Goal: Task Accomplishment & Management: Manage account settings

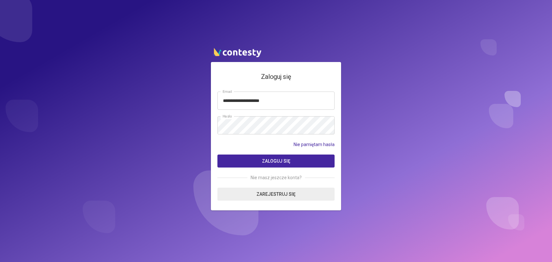
type input "**********"
click at [276, 160] on span "Zaloguj się" at bounding box center [276, 161] width 28 height 5
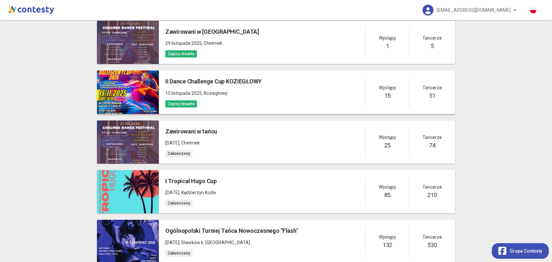
scroll to position [196, 0]
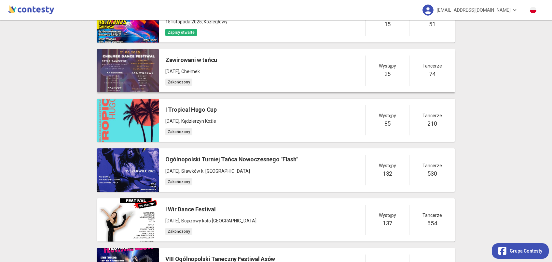
click at [139, 74] on div at bounding box center [128, 70] width 62 height 43
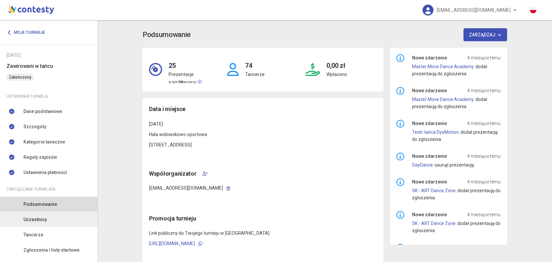
click at [62, 216] on link "Uczestnicy" at bounding box center [49, 219] width 98 height 15
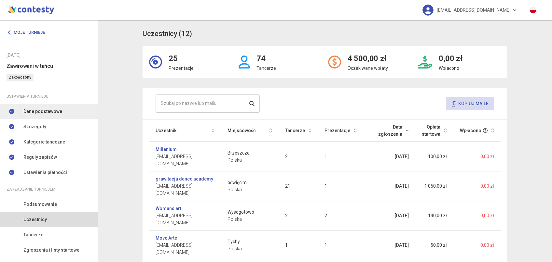
click at [59, 118] on link "Dane podstawowe" at bounding box center [49, 111] width 98 height 15
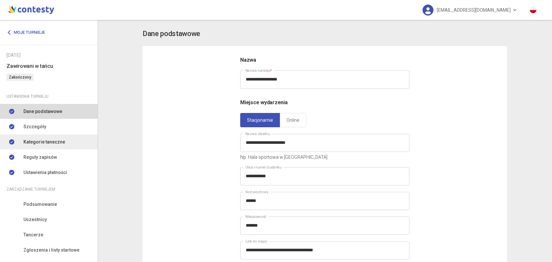
click at [45, 135] on link "Kategorie taneczne" at bounding box center [49, 142] width 98 height 15
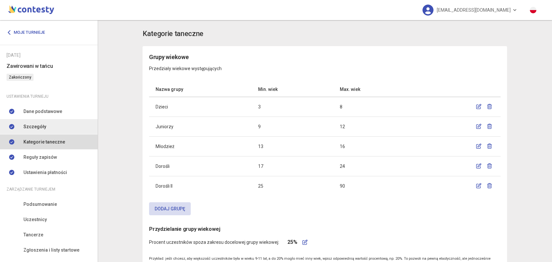
click at [44, 127] on span "Szczegóły" at bounding box center [34, 126] width 23 height 7
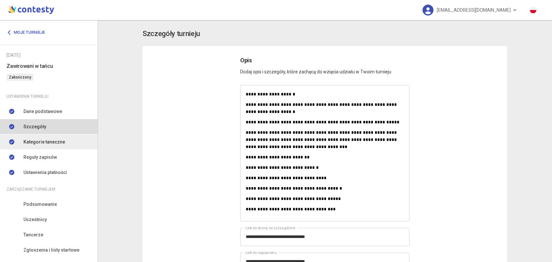
click at [25, 149] on link "Kategorie taneczne" at bounding box center [49, 142] width 98 height 15
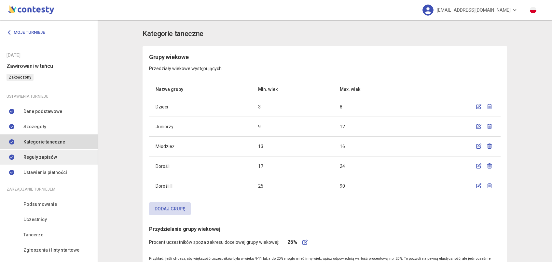
click at [28, 156] on span "Reguły zapisów" at bounding box center [39, 157] width 33 height 7
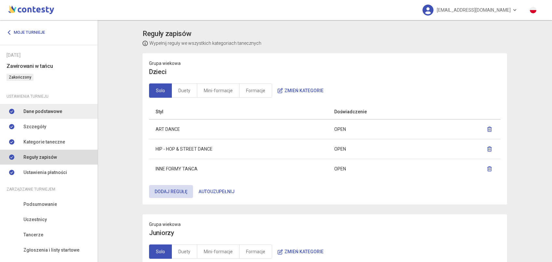
click at [41, 110] on span "Dane podstawowe" at bounding box center [42, 111] width 39 height 7
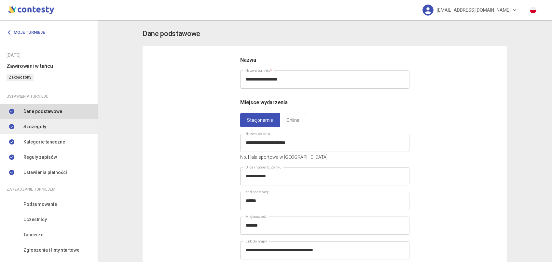
click at [41, 129] on span "Szczegóły" at bounding box center [34, 126] width 23 height 7
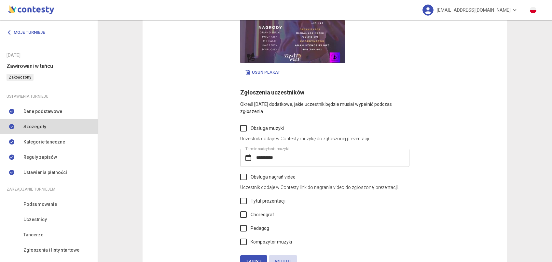
scroll to position [479, 0]
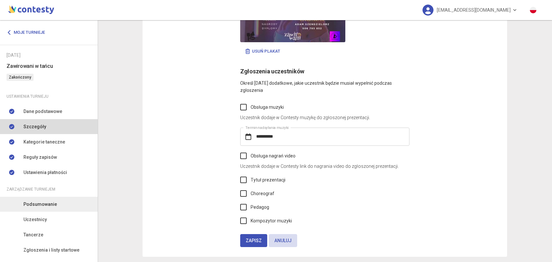
click at [45, 205] on span "Podsumowanie" at bounding box center [39, 204] width 33 height 7
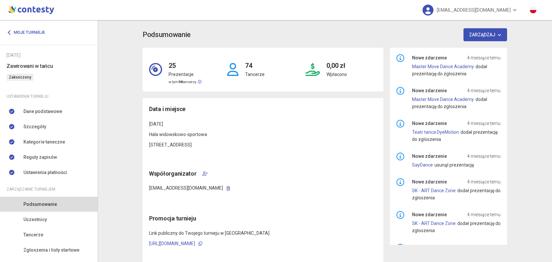
drag, startPoint x: 149, startPoint y: 188, endPoint x: 219, endPoint y: 183, distance: 70.4
click at [219, 183] on div "Data i miejsce [DATE] Hala widowskowo-sportowa [STREET_ADDRESS] Współorganizato…" at bounding box center [262, 186] width 241 height 176
copy span "[EMAIL_ADDRESS][DOMAIN_NAME]"
click at [13, 32] on link "Moje turnieje" at bounding box center [28, 33] width 43 height 12
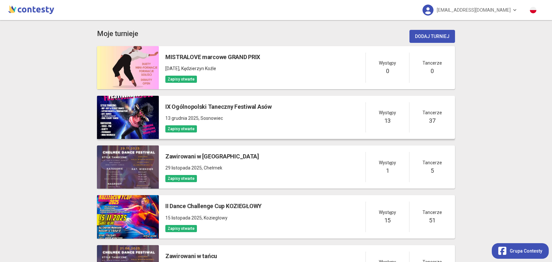
click at [112, 139] on div at bounding box center [128, 117] width 62 height 43
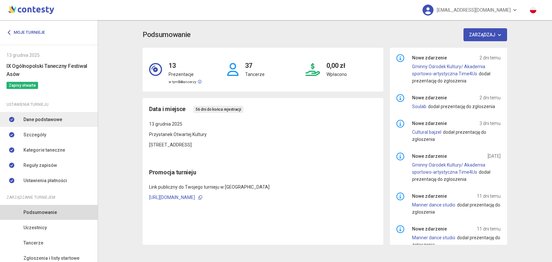
click at [40, 115] on link "Dane podstawowe" at bounding box center [49, 119] width 98 height 15
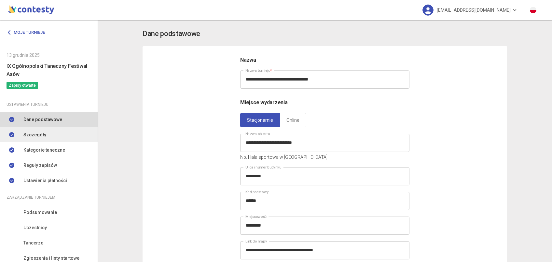
click at [44, 133] on span "Szczegóły" at bounding box center [34, 134] width 23 height 7
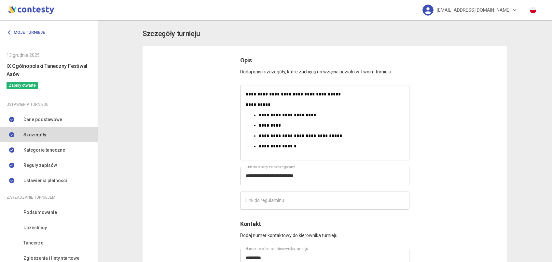
click at [48, 203] on li "Zarządzanie turniejem" at bounding box center [49, 197] width 98 height 17
click at [50, 213] on span "Podsumowanie" at bounding box center [39, 212] width 33 height 7
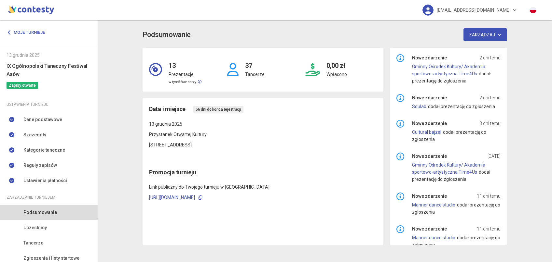
click at [477, 44] on div "Podsumowanie Zarządzaj 13 Prezentacje w tym 56 tancerzy 37 Tancerze 0,00 zł Wpł…" at bounding box center [324, 136] width 371 height 217
click at [474, 38] on button "Zarządzaj" at bounding box center [485, 34] width 44 height 13
click at [472, 50] on link "Dodaj współorganizatora" at bounding box center [494, 51] width 65 height 12
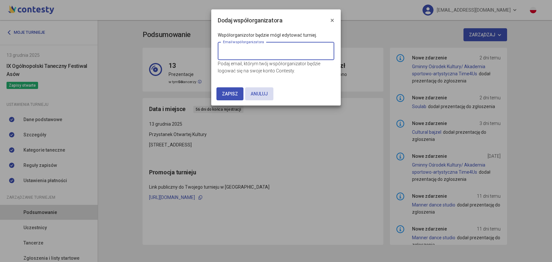
click at [257, 51] on input "email" at bounding box center [276, 51] width 116 height 18
paste input "**********"
type input "**********"
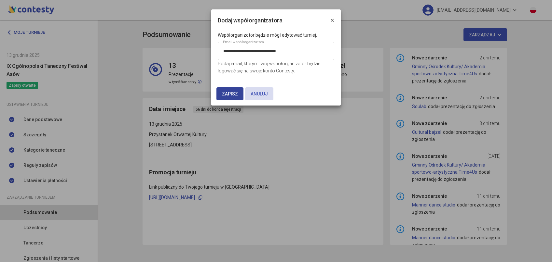
click at [233, 92] on span "Zapisz" at bounding box center [230, 93] width 16 height 5
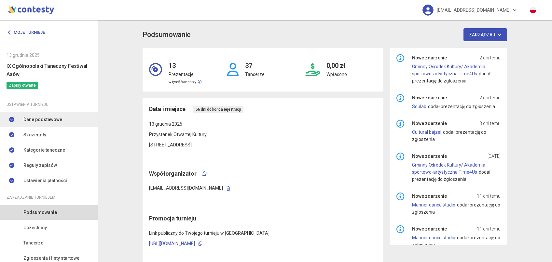
click at [35, 117] on span "Dane podstawowe" at bounding box center [42, 119] width 39 height 7
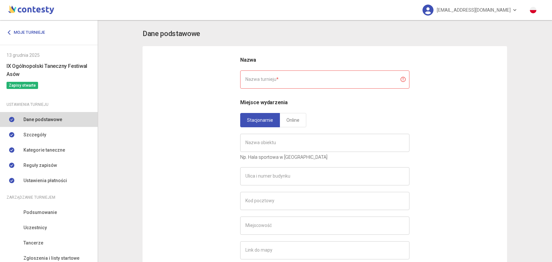
type input "**********"
type input "*********"
type input "******"
type input "*********"
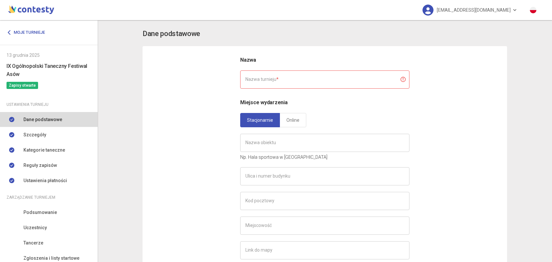
type input "**********"
type input "*"
type input "**********"
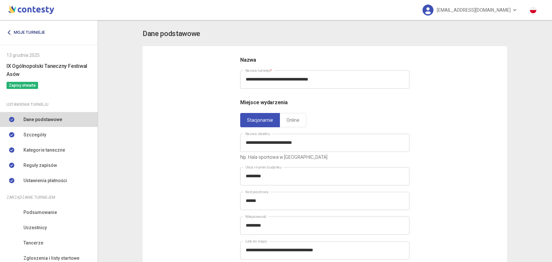
click at [16, 31] on link "Moje turnieje" at bounding box center [28, 33] width 43 height 12
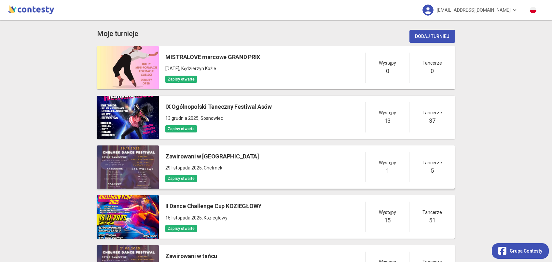
click at [128, 157] on div at bounding box center [128, 167] width 62 height 43
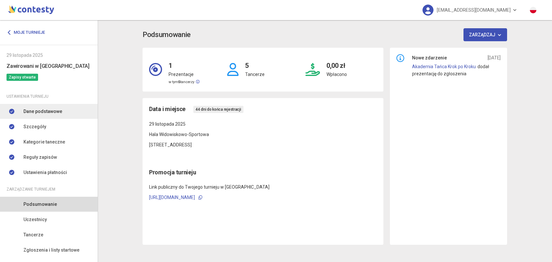
click at [24, 113] on span "Dane podstawowe" at bounding box center [42, 111] width 39 height 7
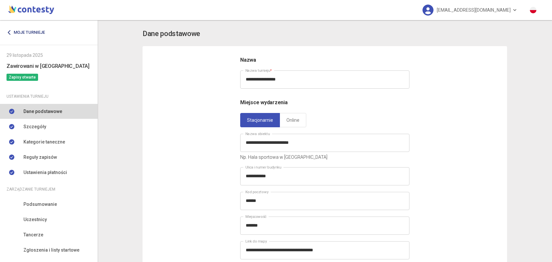
click at [16, 27] on link "Moje turnieje" at bounding box center [28, 33] width 43 height 12
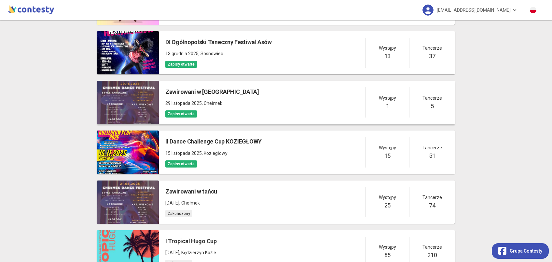
scroll to position [65, 0]
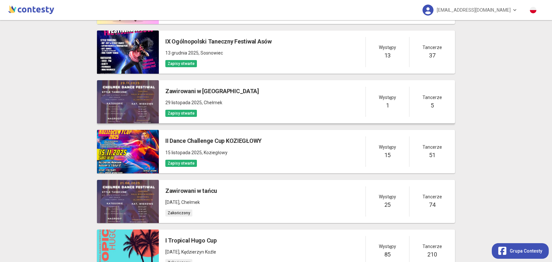
click at [128, 104] on div at bounding box center [128, 101] width 62 height 43
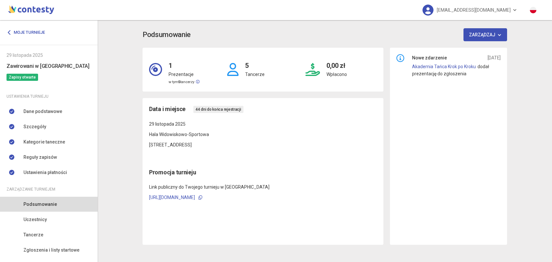
click at [48, 208] on link "Podsumowanie" at bounding box center [49, 204] width 98 height 15
click at [473, 35] on button "Zarządzaj" at bounding box center [485, 34] width 44 height 13
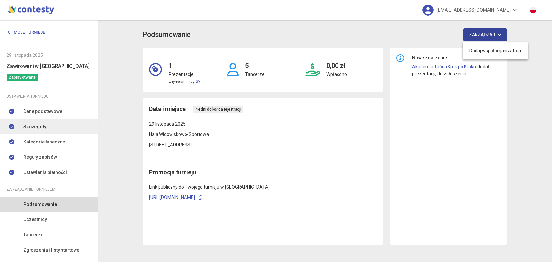
click at [45, 127] on link "Szczegóły" at bounding box center [49, 126] width 98 height 15
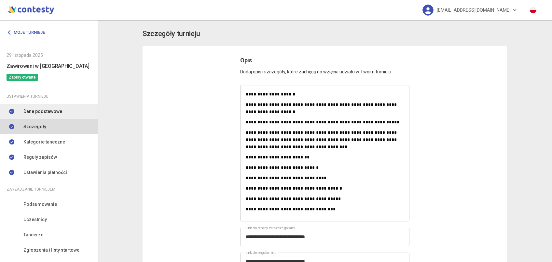
click at [48, 112] on span "Dane podstawowe" at bounding box center [42, 111] width 39 height 7
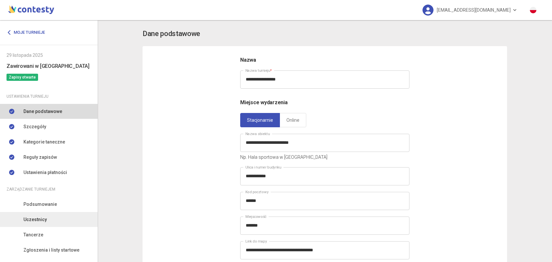
click at [29, 218] on span "Uczestnicy" at bounding box center [34, 219] width 23 height 7
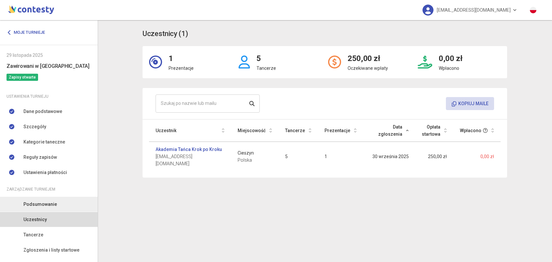
click at [31, 206] on span "Podsumowanie" at bounding box center [39, 204] width 33 height 7
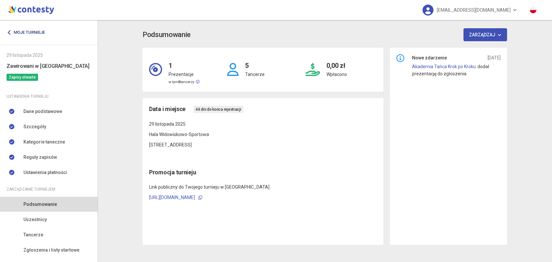
click at [15, 30] on link "Moje turnieje" at bounding box center [28, 33] width 43 height 12
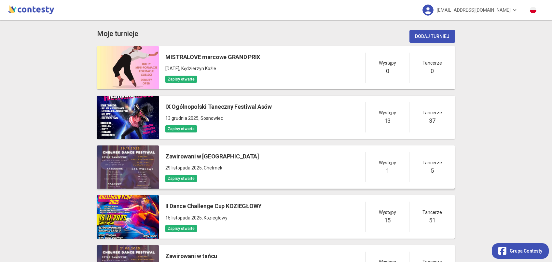
click at [143, 152] on div at bounding box center [128, 167] width 62 height 43
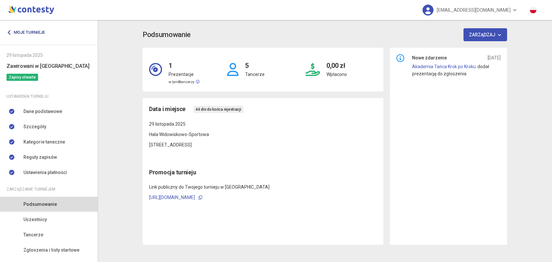
click at [14, 29] on link "Moje turnieje" at bounding box center [28, 33] width 43 height 12
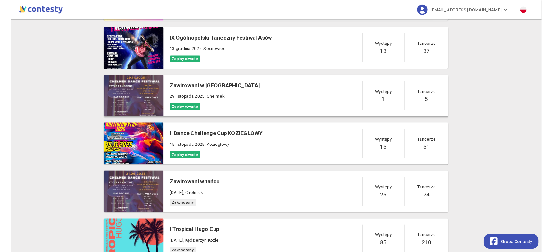
scroll to position [65, 0]
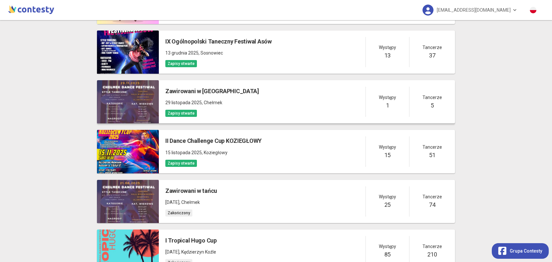
click at [133, 109] on div at bounding box center [128, 101] width 62 height 43
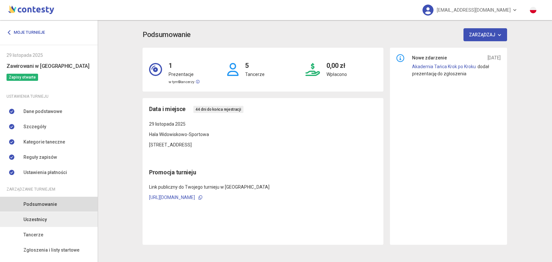
click at [39, 223] on span "Uczestnicy" at bounding box center [34, 219] width 23 height 7
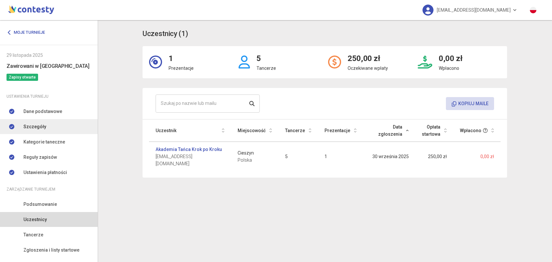
click at [30, 127] on span "Szczegóły" at bounding box center [34, 126] width 23 height 7
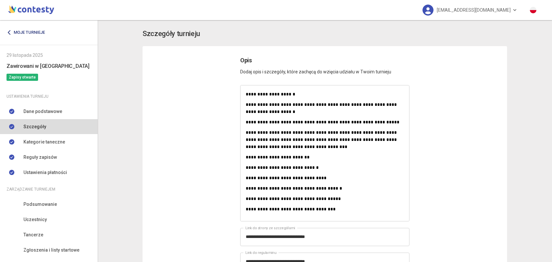
click at [20, 32] on link "Moje turnieje" at bounding box center [28, 33] width 43 height 12
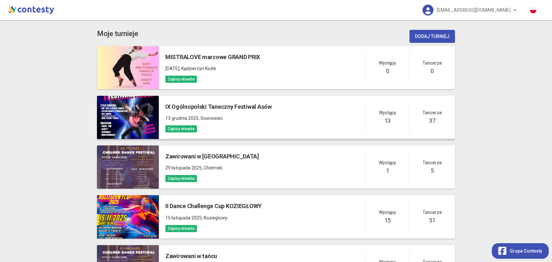
click at [149, 108] on div at bounding box center [128, 117] width 62 height 43
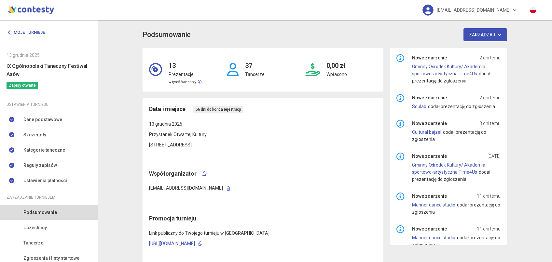
click at [226, 191] on icon "button" at bounding box center [228, 189] width 4 height 4
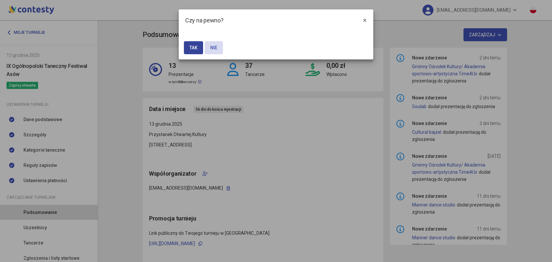
click at [196, 47] on button "Tak" at bounding box center [193, 47] width 19 height 13
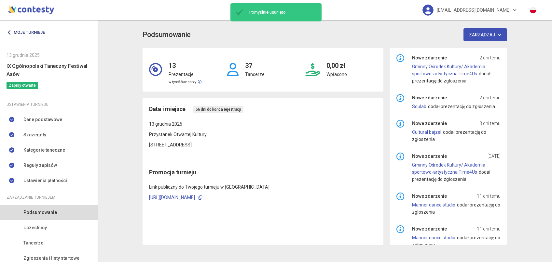
click at [21, 33] on link "Moje turnieje" at bounding box center [28, 33] width 43 height 12
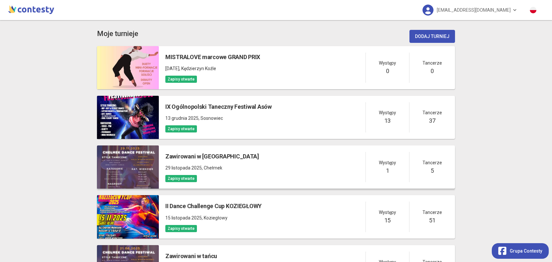
click at [146, 160] on div at bounding box center [128, 167] width 62 height 43
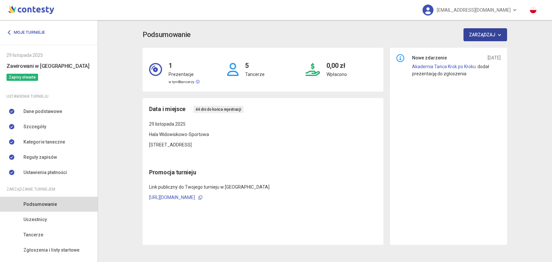
click at [474, 37] on button "Zarządzaj" at bounding box center [485, 34] width 44 height 13
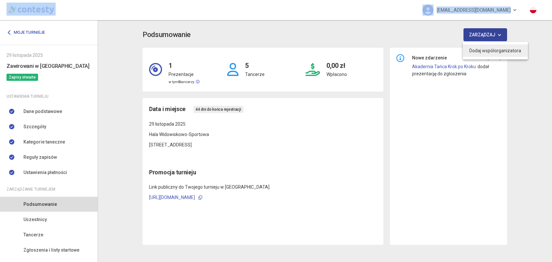
click at [469, 51] on link "Dodaj współorganizatora" at bounding box center [494, 51] width 65 height 12
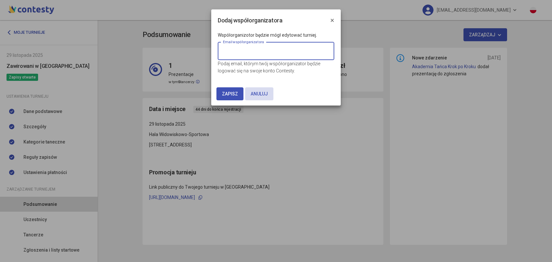
click at [245, 57] on input "email" at bounding box center [276, 51] width 116 height 18
paste input "**********"
type input "**********"
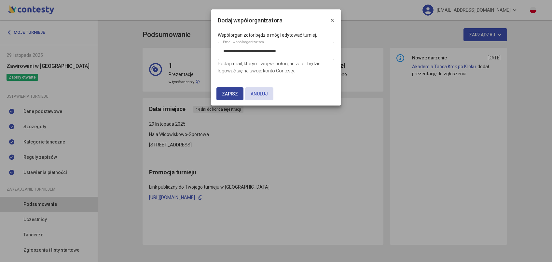
click at [236, 94] on span "Zapisz" at bounding box center [230, 93] width 16 height 5
